Goal: Transaction & Acquisition: Purchase product/service

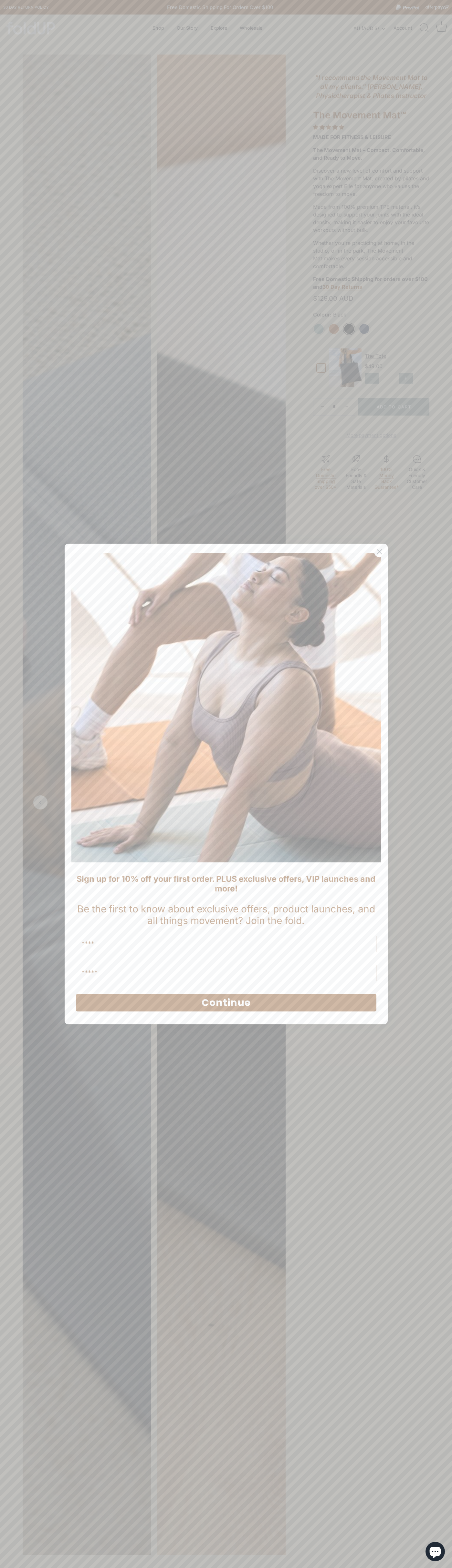
click at [379, 552] on icon "Close dialog" at bounding box center [379, 551] width 4 height 4
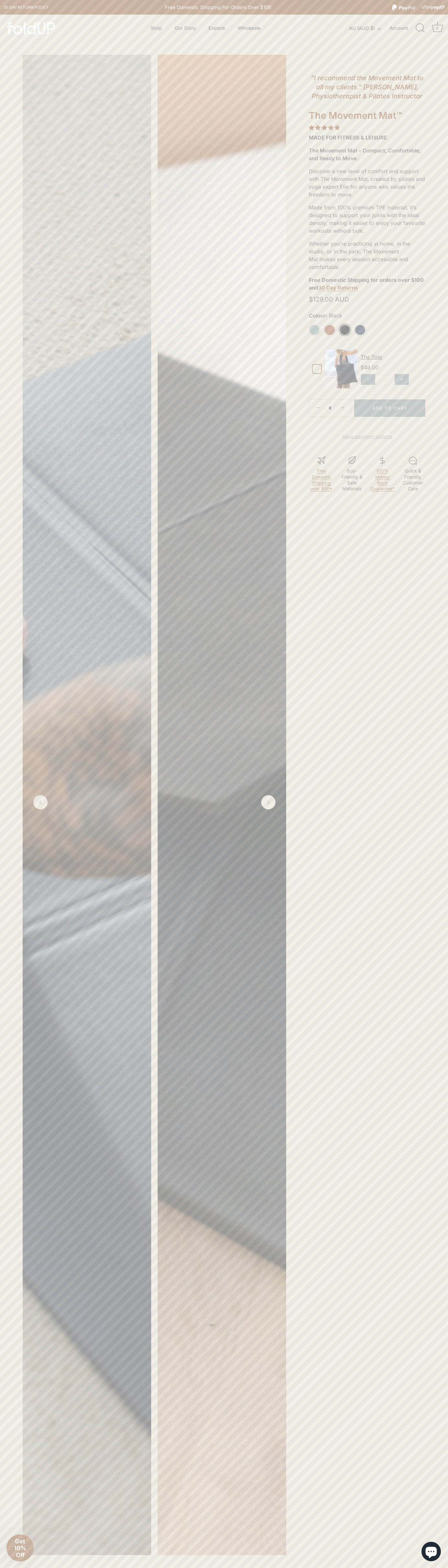
click at [345, 330] on link "Black" at bounding box center [344, 330] width 12 height 12
click at [389, 408] on button "Add to Cart" at bounding box center [389, 408] width 71 height 18
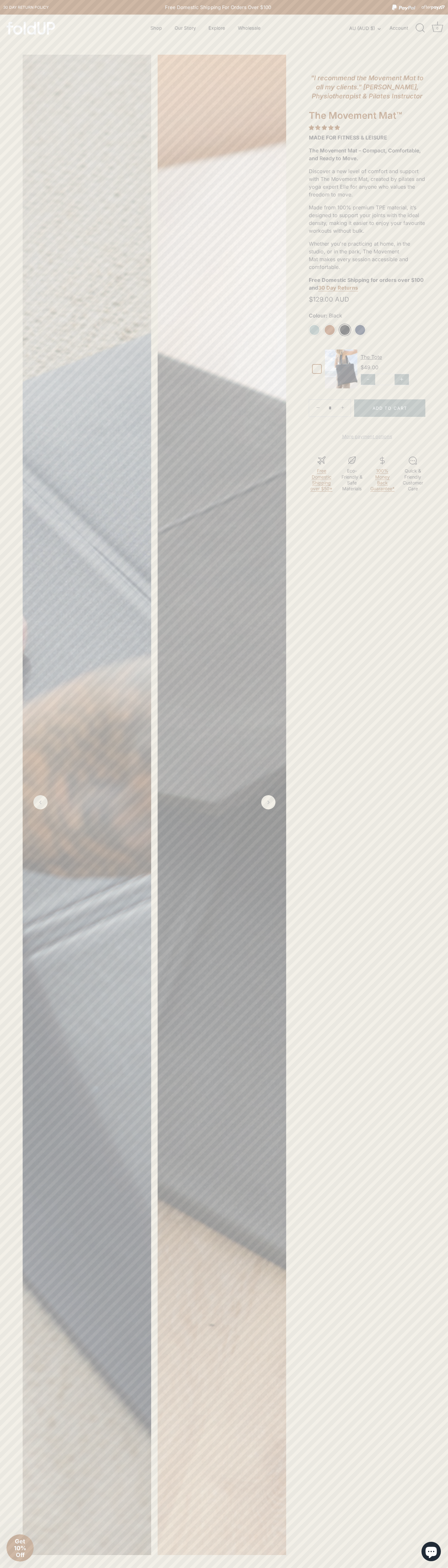
click at [432, 22] on icon "Cart" at bounding box center [437, 26] width 12 height 12
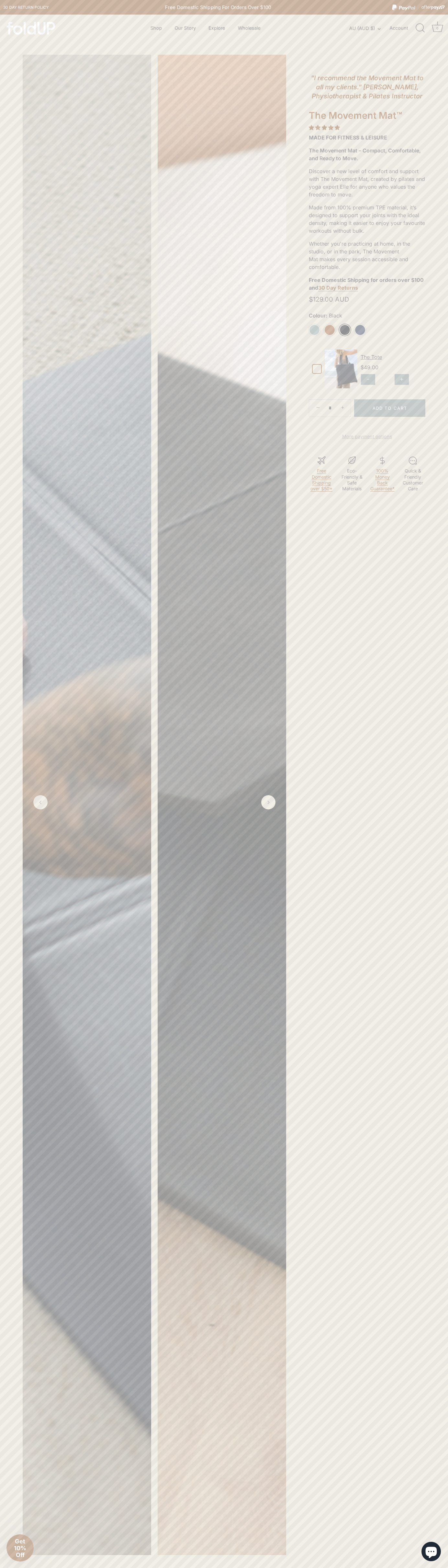
click at [281, 24] on div "Menu Shop Our Story Explore How it works" at bounding box center [224, 28] width 448 height 27
click at [434, 209] on div ""I recommend the Movement Mat to all my clients." Chloe De Winter, Physiotherap…" at bounding box center [367, 283] width 162 height 457
click at [15, 382] on div "Add to Cart" at bounding box center [224, 805] width 448 height 1500
click at [321, 465] on icon at bounding box center [321, 460] width 9 height 9
